Goal: Task Accomplishment & Management: Manage account settings

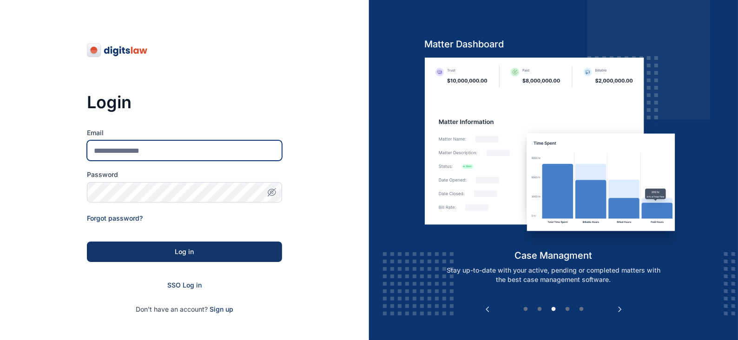
click at [140, 145] on input "Email" at bounding box center [184, 150] width 195 height 20
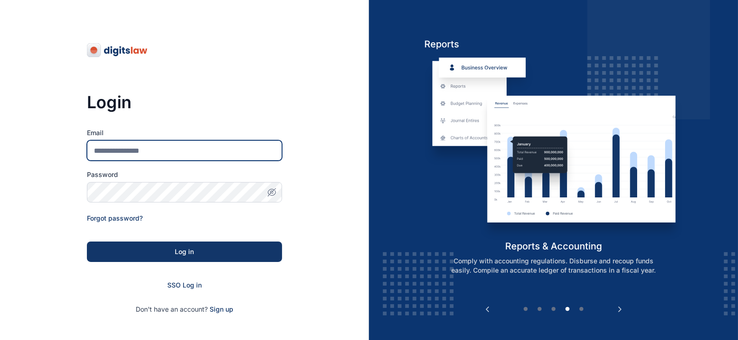
type input "**********"
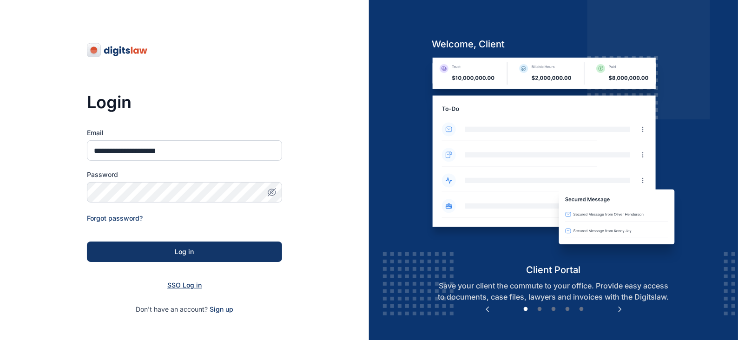
click at [184, 284] on span "SSO Log in" at bounding box center [184, 285] width 34 height 8
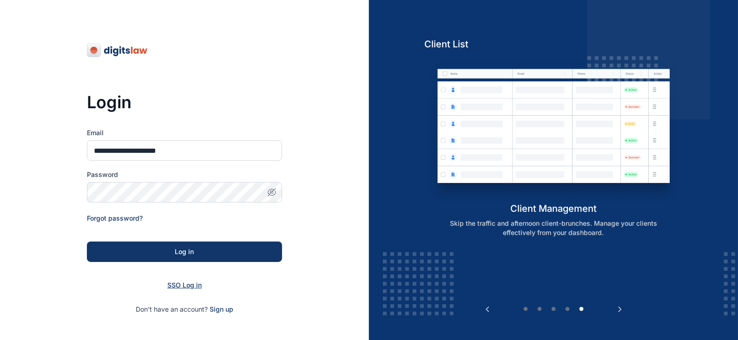
click at [180, 282] on span "SSO Log in" at bounding box center [184, 285] width 34 height 8
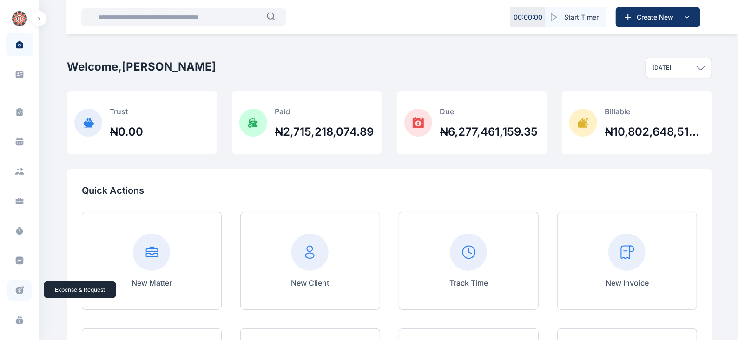
click at [21, 293] on icon at bounding box center [19, 291] width 9 height 10
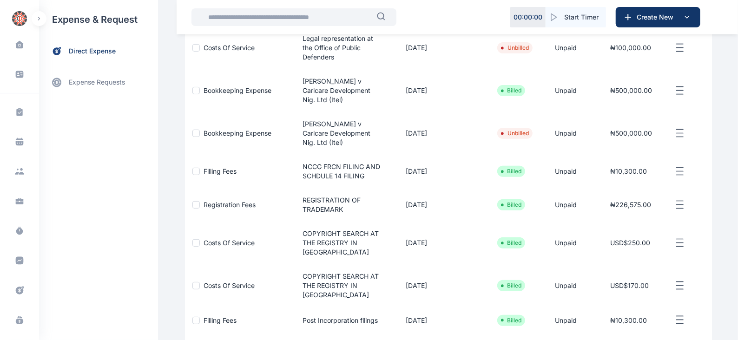
scroll to position [138, 0]
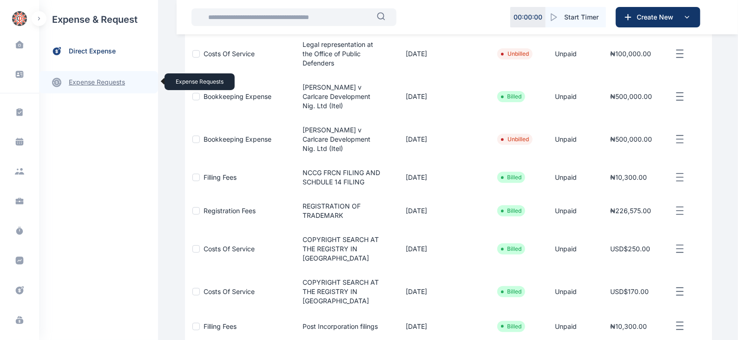
click at [81, 86] on link "expense requests expense requests" at bounding box center [98, 82] width 119 height 22
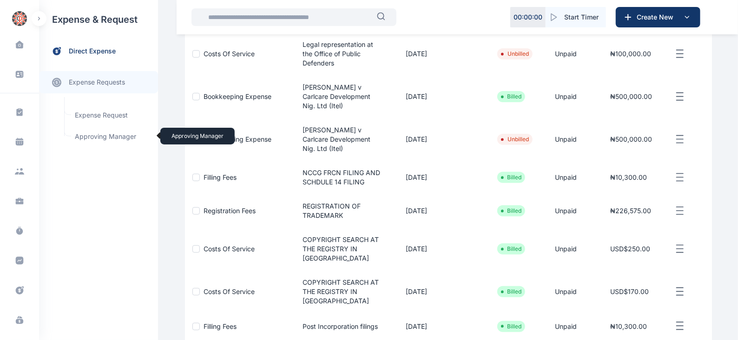
click at [98, 138] on span "Approving Manager Approving Manager" at bounding box center [111, 137] width 84 height 18
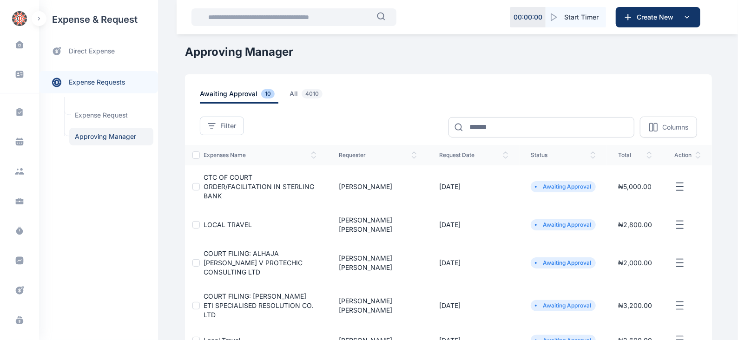
click at [680, 181] on icon "button" at bounding box center [679, 187] width 11 height 12
click at [640, 193] on span "Approve Request" at bounding box center [633, 197] width 53 height 9
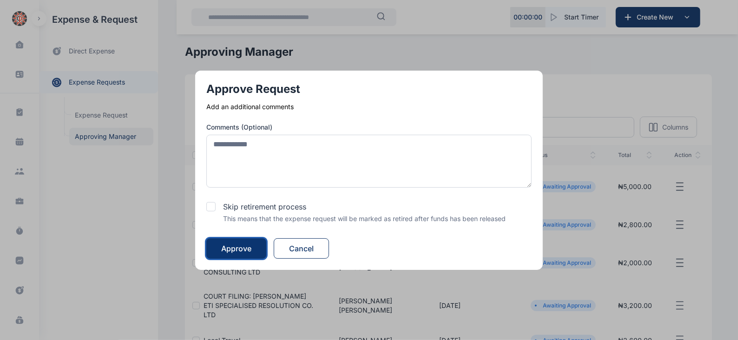
click at [238, 248] on div "Approve" at bounding box center [236, 248] width 30 height 11
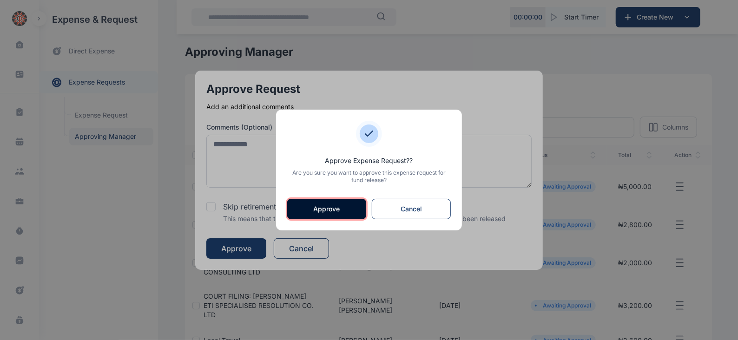
click at [336, 211] on button "Approve" at bounding box center [326, 209] width 79 height 20
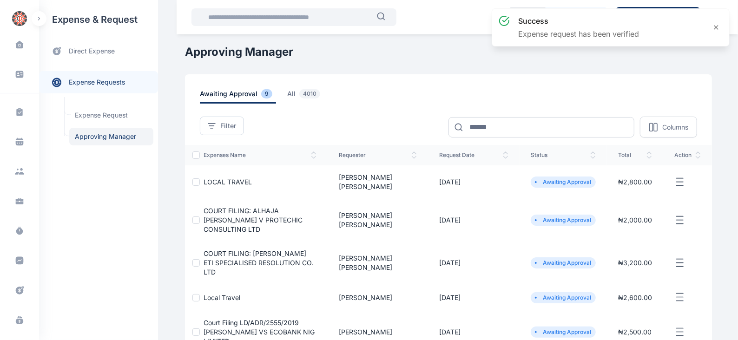
click at [683, 177] on icon "button" at bounding box center [679, 183] width 11 height 12
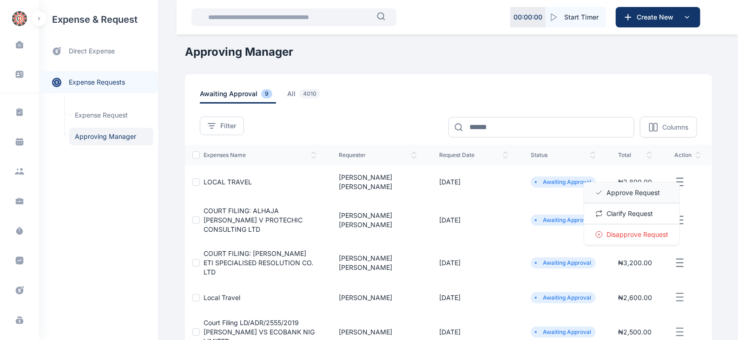
click at [639, 192] on span "Approve Request" at bounding box center [633, 192] width 53 height 9
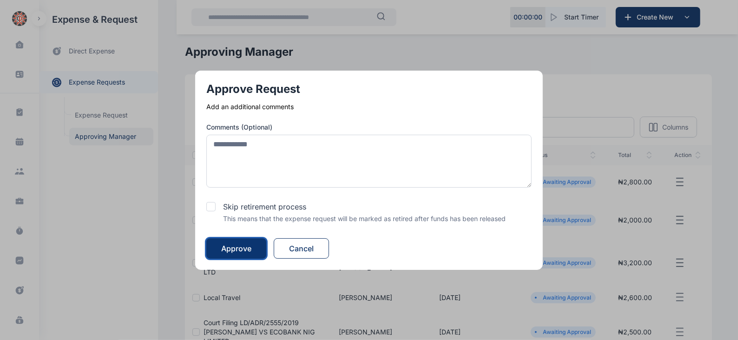
click at [228, 243] on div "Approve" at bounding box center [236, 248] width 30 height 11
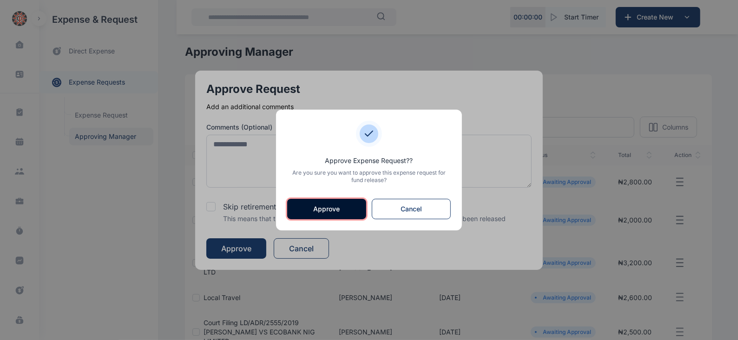
click at [329, 211] on button "Approve" at bounding box center [326, 209] width 79 height 20
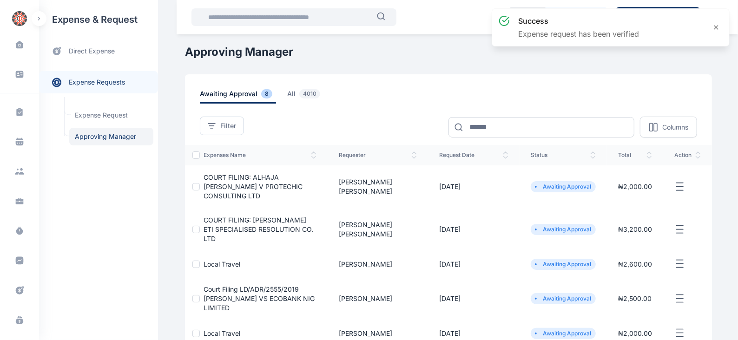
click at [684, 186] on icon "button" at bounding box center [679, 187] width 11 height 12
click at [620, 194] on span "Approve Request" at bounding box center [633, 197] width 53 height 9
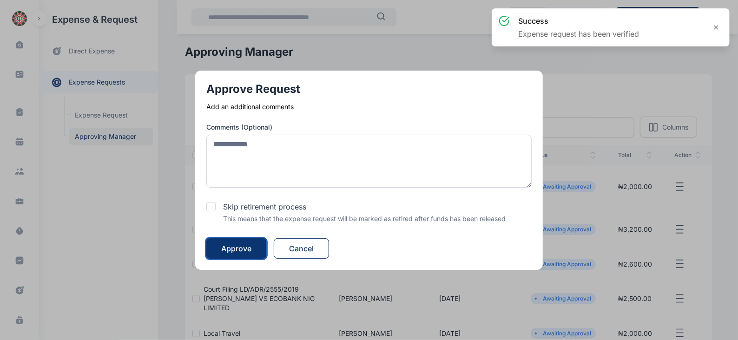
click at [251, 250] on div "Approve" at bounding box center [236, 248] width 30 height 11
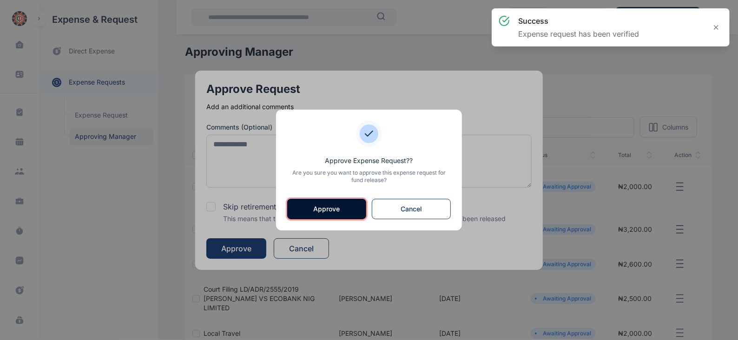
click at [341, 205] on button "Approve" at bounding box center [326, 209] width 79 height 20
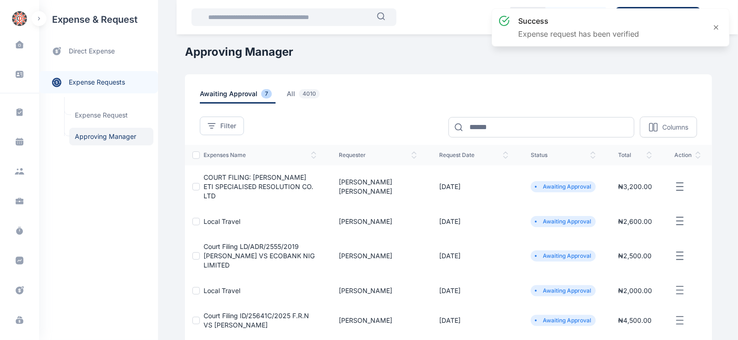
click at [681, 185] on icon "button" at bounding box center [679, 187] width 11 height 12
click at [639, 196] on span "Approve Request" at bounding box center [633, 197] width 53 height 9
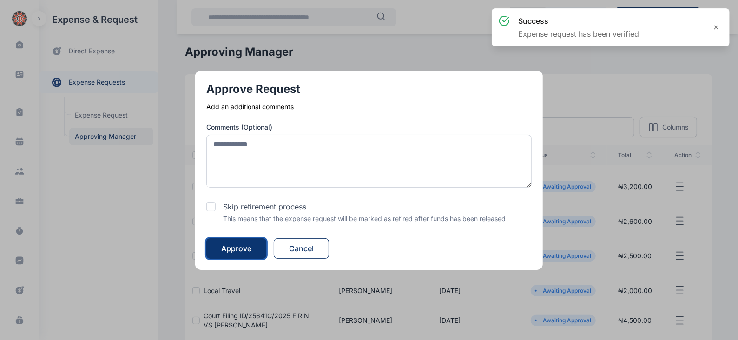
click at [240, 242] on button "Approve" at bounding box center [236, 248] width 60 height 20
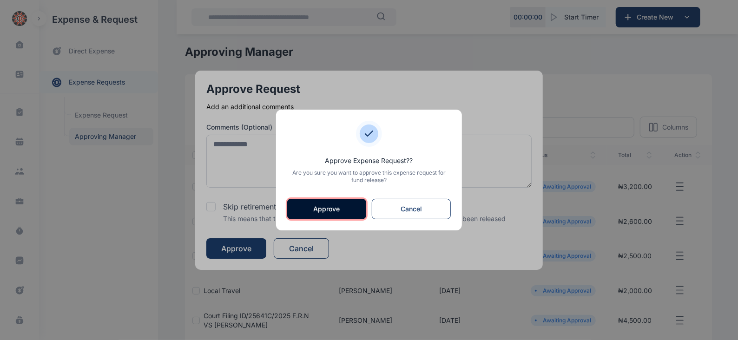
click at [339, 210] on button "Approve" at bounding box center [326, 209] width 79 height 20
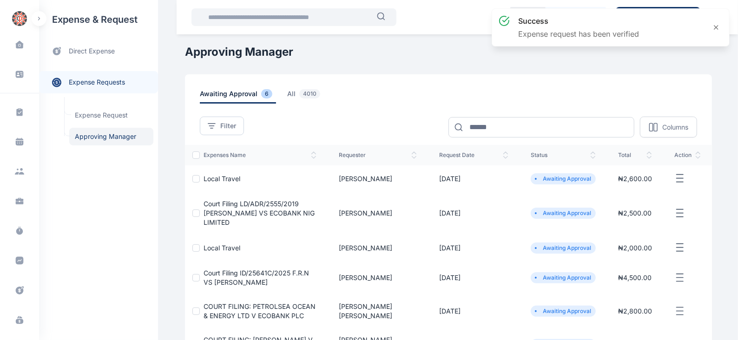
click at [678, 182] on line "button" at bounding box center [680, 182] width 7 height 0
click at [642, 187] on span "Approve Request" at bounding box center [633, 189] width 53 height 9
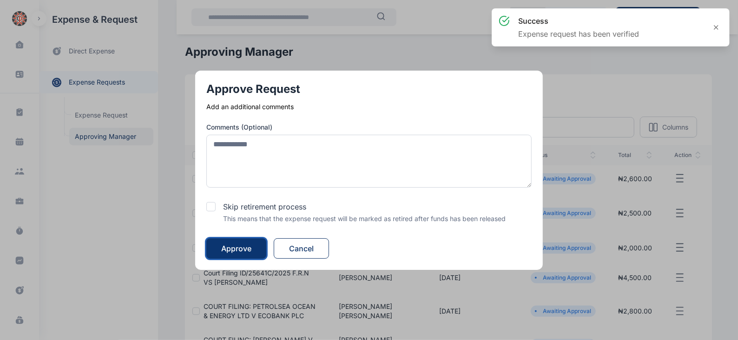
click at [245, 245] on div "Approve" at bounding box center [236, 248] width 30 height 11
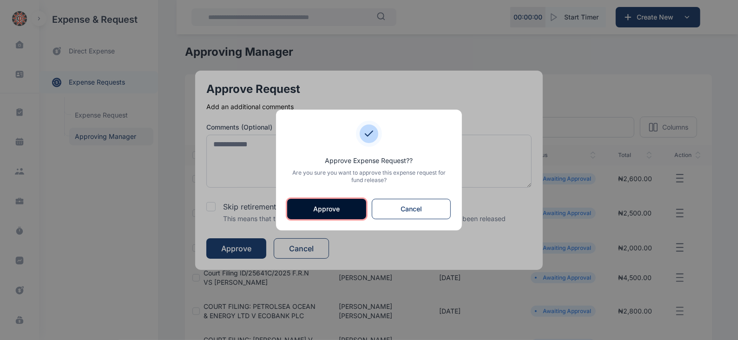
click at [330, 210] on button "Approve" at bounding box center [326, 209] width 79 height 20
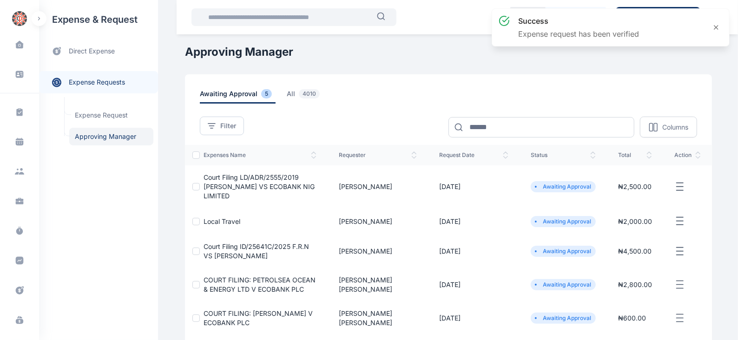
click at [678, 185] on icon "button" at bounding box center [679, 187] width 11 height 12
click at [634, 197] on span "Approve Request" at bounding box center [633, 197] width 53 height 9
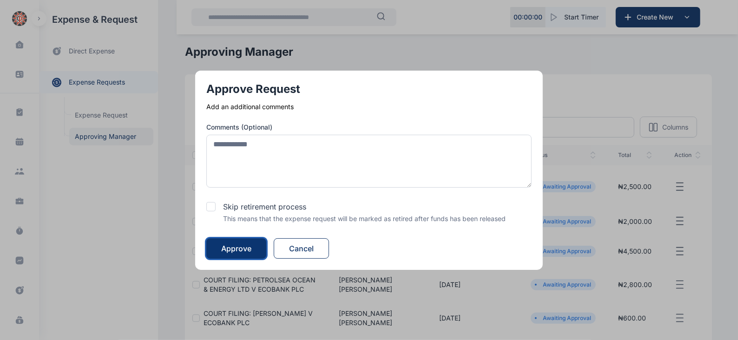
click at [239, 250] on div "Approve" at bounding box center [236, 248] width 30 height 11
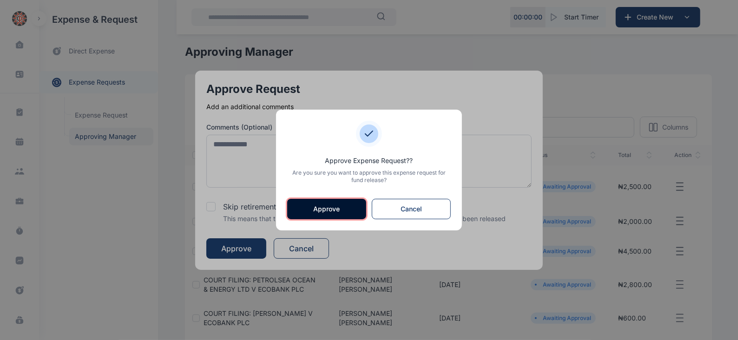
click at [318, 212] on button "Approve" at bounding box center [326, 209] width 79 height 20
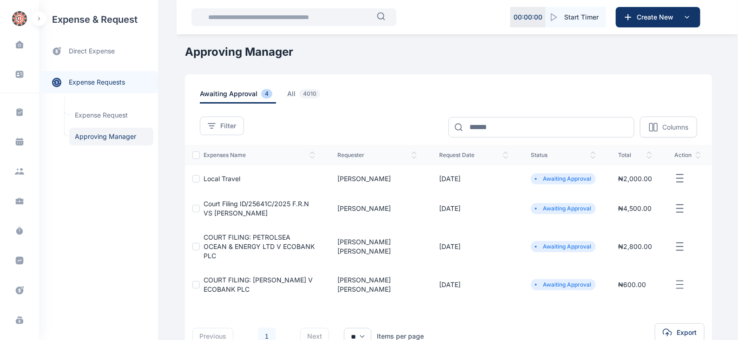
click at [680, 180] on icon "button" at bounding box center [679, 179] width 11 height 12
click at [631, 187] on span "Approve Request" at bounding box center [633, 189] width 53 height 9
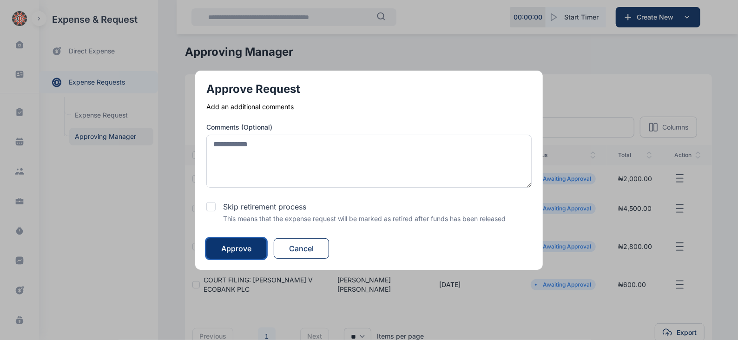
click at [244, 247] on div "Approve" at bounding box center [236, 248] width 30 height 11
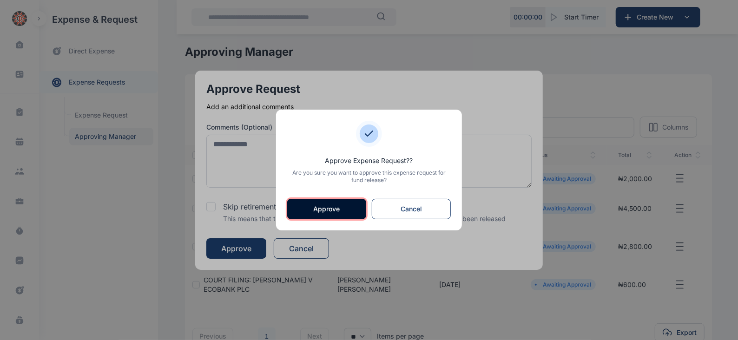
click at [335, 205] on button "Approve" at bounding box center [326, 209] width 79 height 20
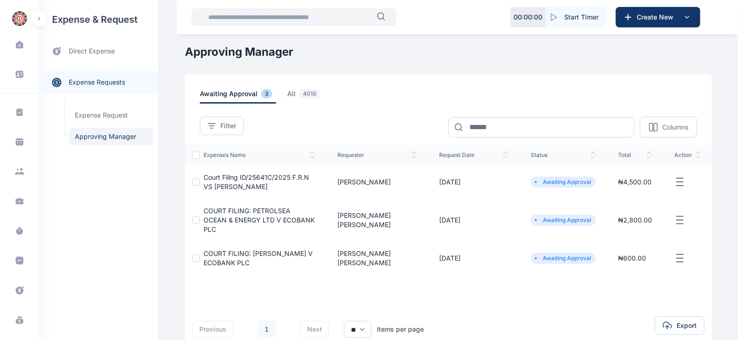
click at [678, 180] on icon "button" at bounding box center [679, 183] width 11 height 12
click at [621, 192] on span "Approve Request" at bounding box center [633, 192] width 53 height 9
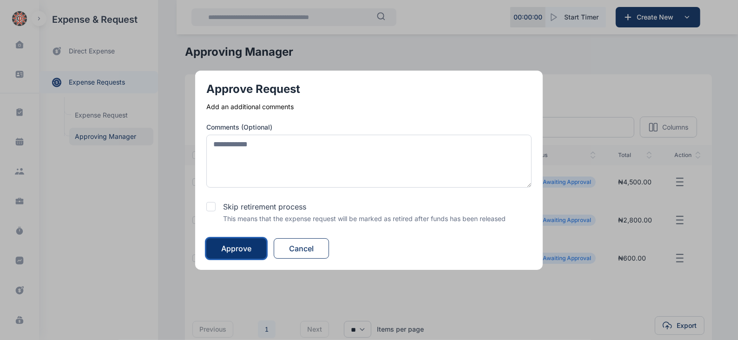
click at [243, 251] on div "Approve" at bounding box center [236, 248] width 30 height 11
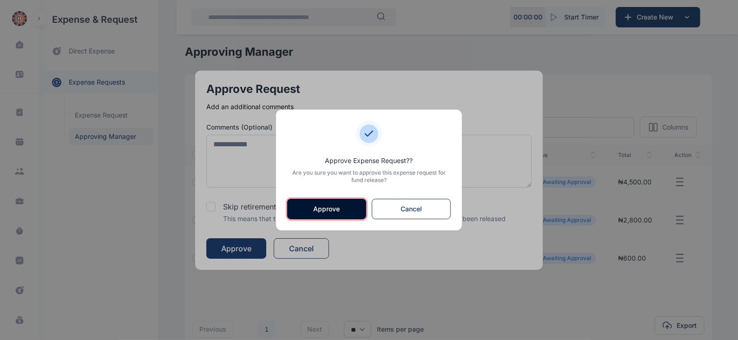
click at [323, 211] on button "Approve" at bounding box center [326, 209] width 79 height 20
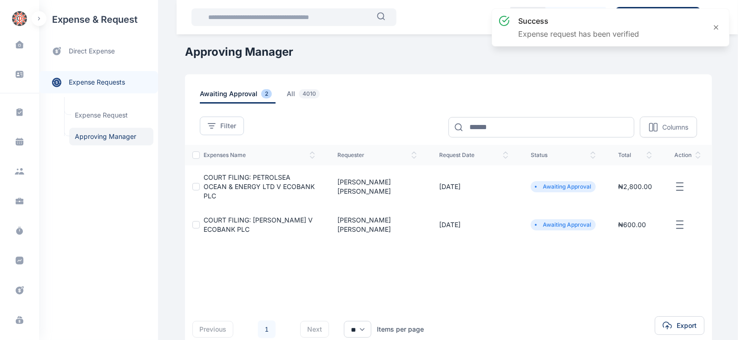
click at [682, 181] on icon "button" at bounding box center [679, 187] width 11 height 12
click at [624, 193] on span "Approve Request" at bounding box center [633, 197] width 53 height 9
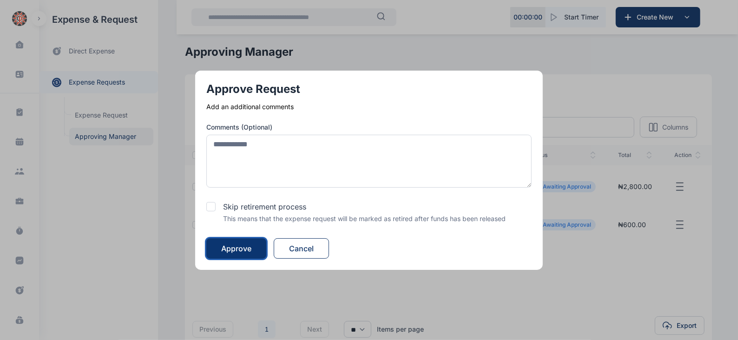
click at [246, 244] on div "Approve" at bounding box center [236, 248] width 30 height 11
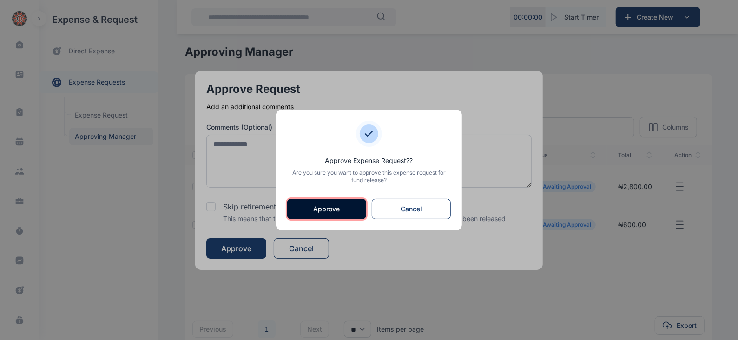
click at [336, 206] on button "Approve" at bounding box center [326, 209] width 79 height 20
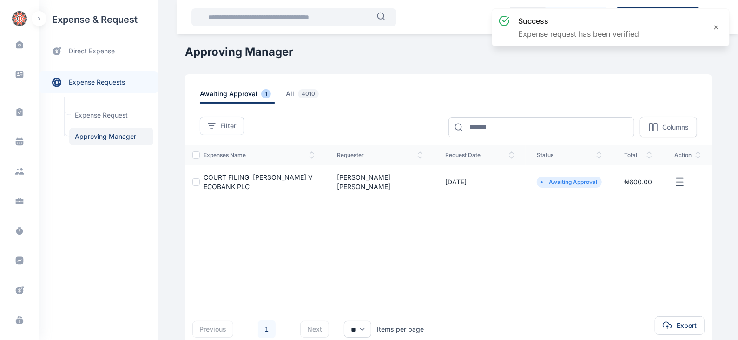
click at [679, 180] on icon "button" at bounding box center [679, 183] width 11 height 12
click at [639, 192] on span "Approve Request" at bounding box center [633, 192] width 53 height 9
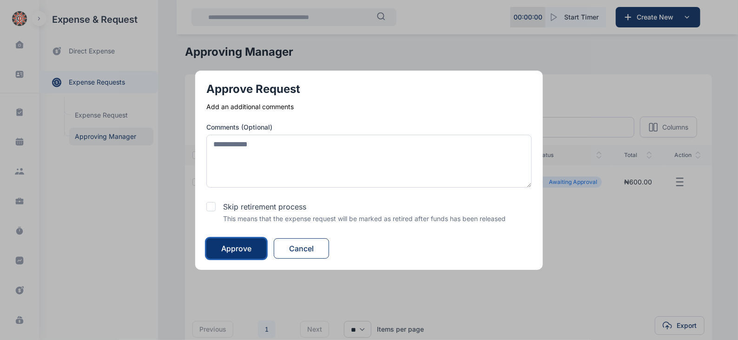
click at [237, 241] on button "Approve" at bounding box center [236, 248] width 60 height 20
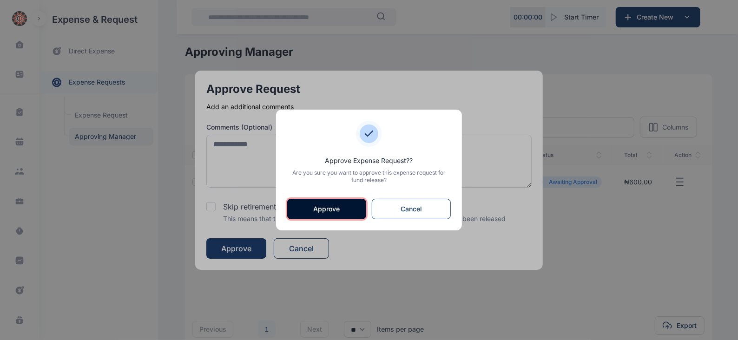
click at [318, 206] on button "Approve" at bounding box center [326, 209] width 79 height 20
